Goal: Complete application form

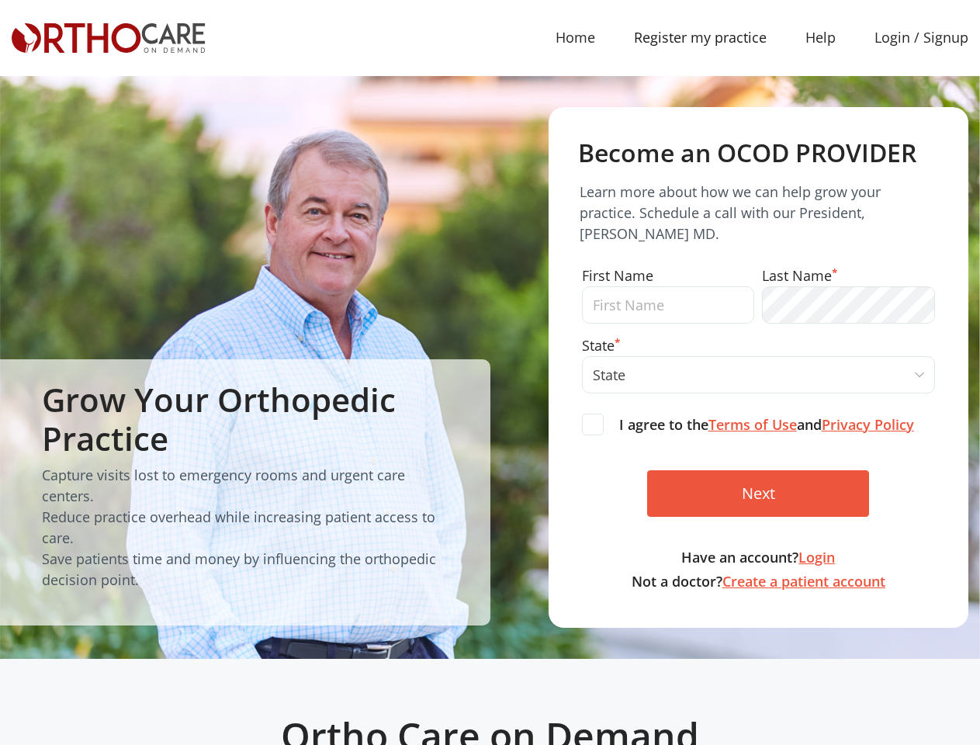
click at [758, 397] on div "State * State [US_STATE] [US_STATE] [US_STATE] [US_STATE] [US_STATE] [US_STATE]…" at bounding box center [758, 367] width 361 height 64
click at [758, 375] on span "State" at bounding box center [758, 374] width 353 height 37
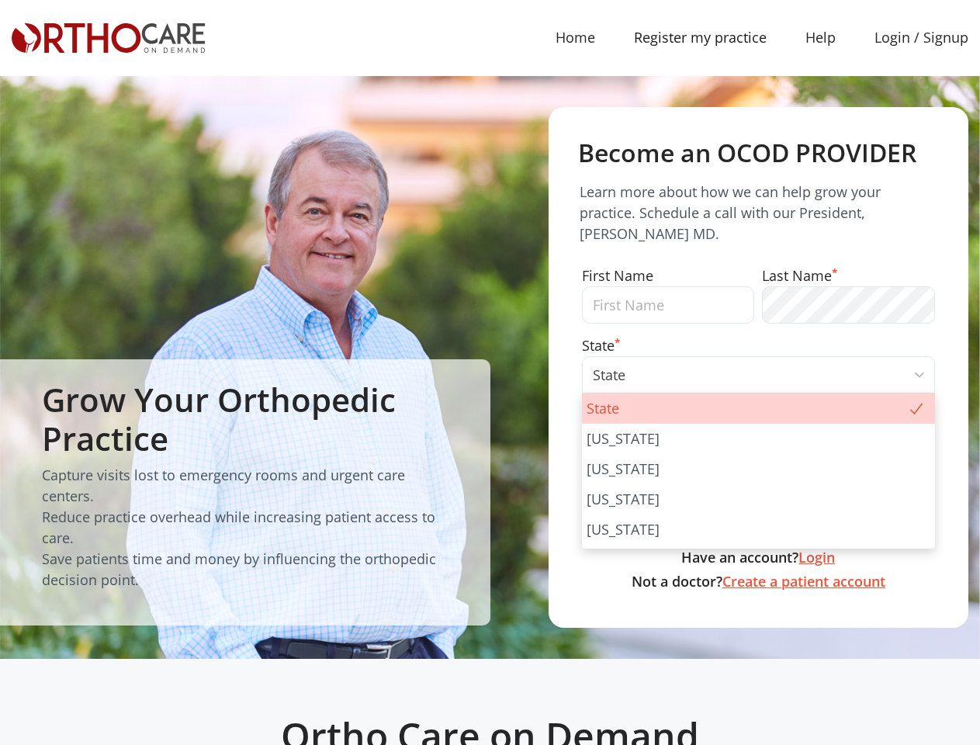
select select "AZ"
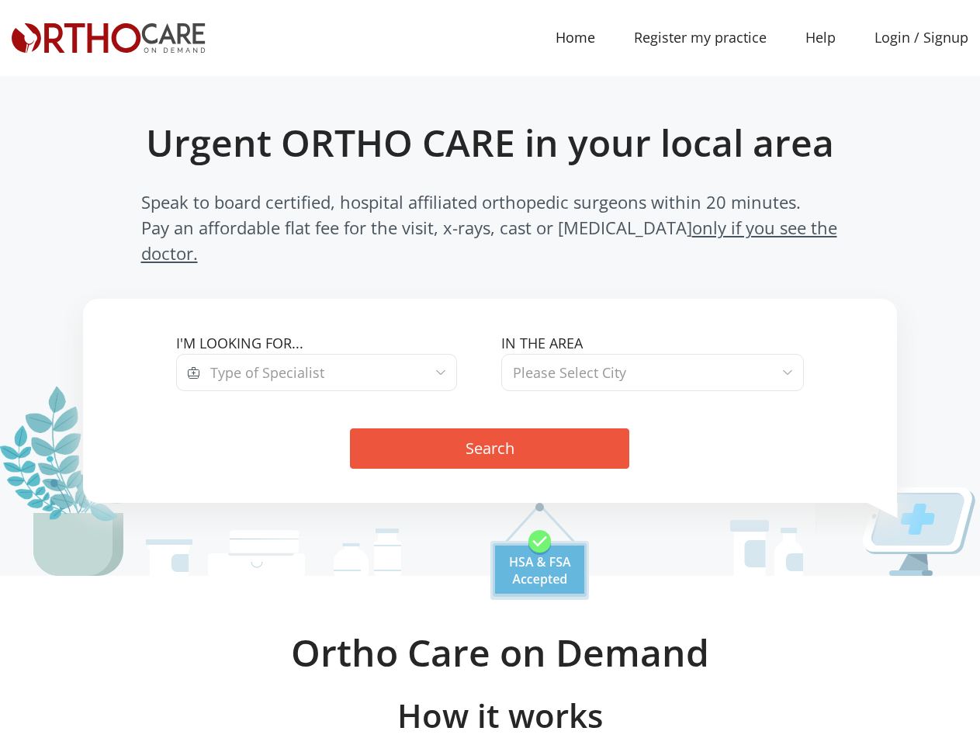
click at [490, 375] on div "In the area Los Angeles / Surrounding Area Marin County San Francisco / Bay Are…" at bounding box center [652, 369] width 325 height 72
click at [328, 354] on span "Type of Specialist" at bounding box center [328, 372] width 257 height 37
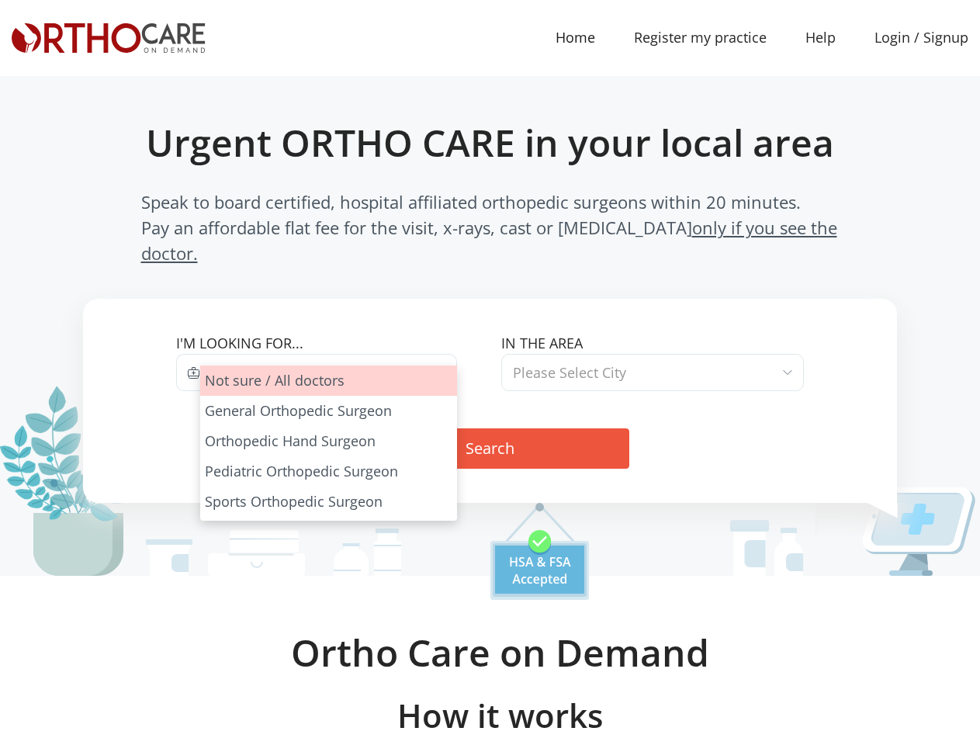
click at [652, 354] on span "Please Select City" at bounding box center [652, 372] width 302 height 37
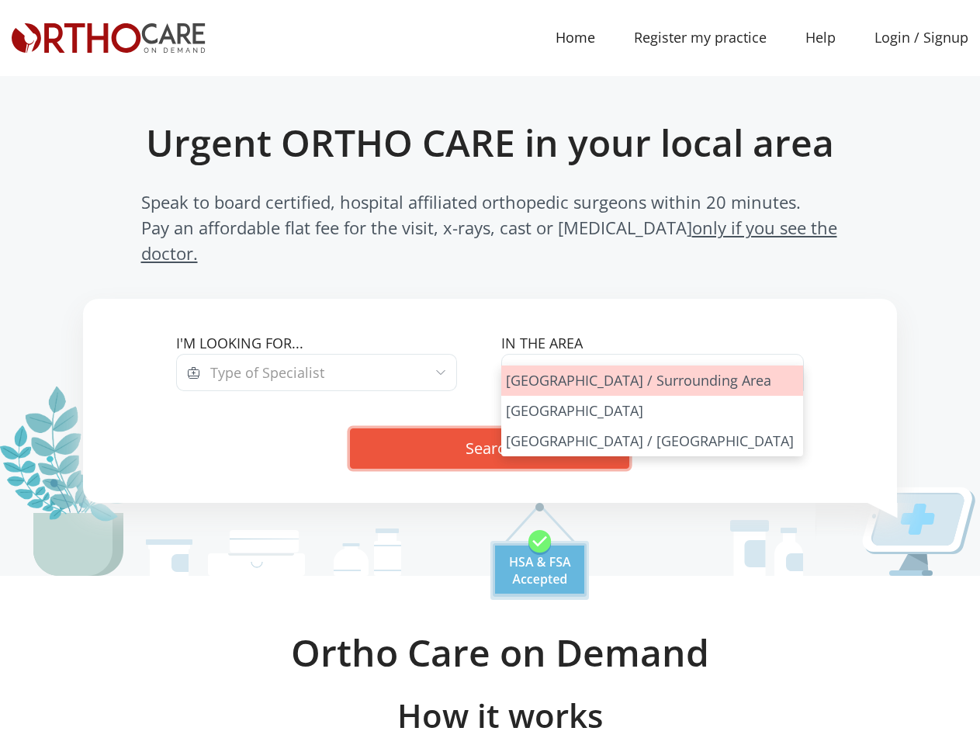
click at [490, 428] on button "Search" at bounding box center [489, 448] width 279 height 40
